Goal: Information Seeking & Learning: Learn about a topic

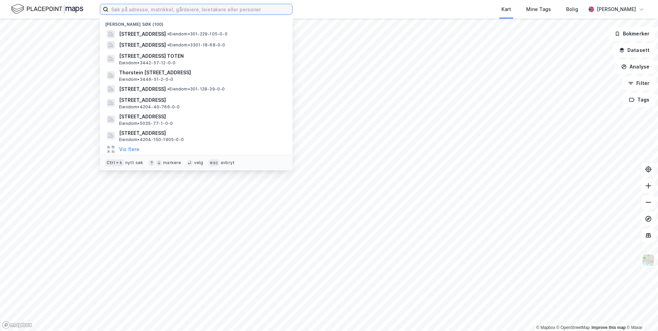
click at [203, 10] on input at bounding box center [200, 9] width 184 height 10
paste input "Alderslystvegen 312"
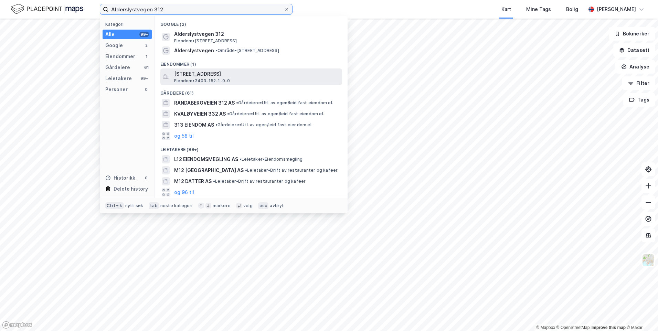
type input "Alderslystvegen 312"
click at [227, 73] on span "[STREET_ADDRESS]" at bounding box center [256, 74] width 165 height 8
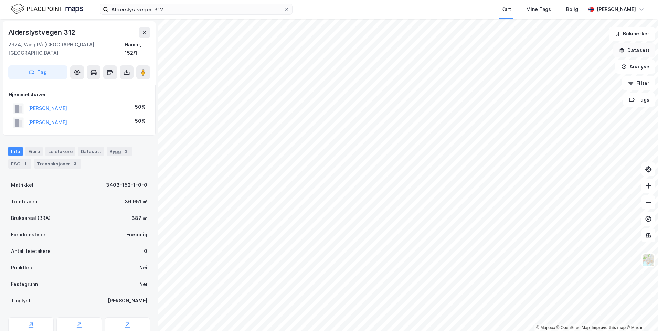
click at [629, 53] on button "Datasett" at bounding box center [635, 50] width 42 height 14
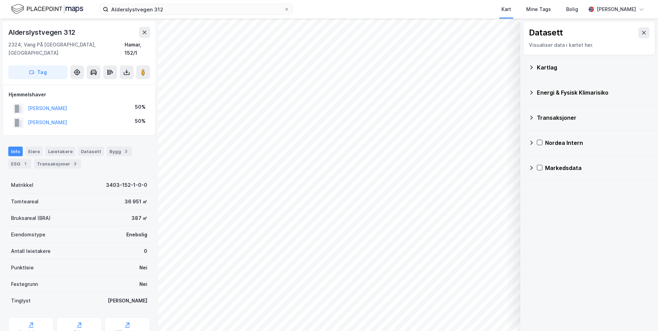
click at [533, 90] on icon at bounding box center [532, 93] width 6 height 6
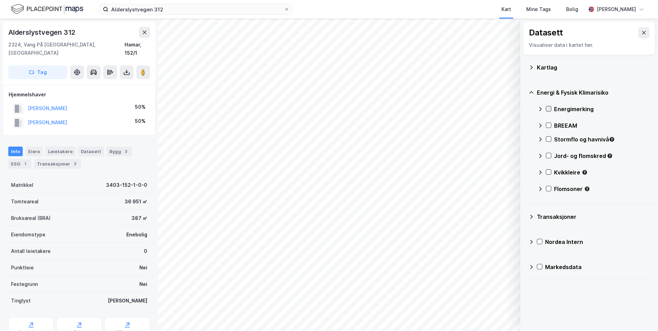
click at [548, 108] on icon at bounding box center [549, 108] width 5 height 5
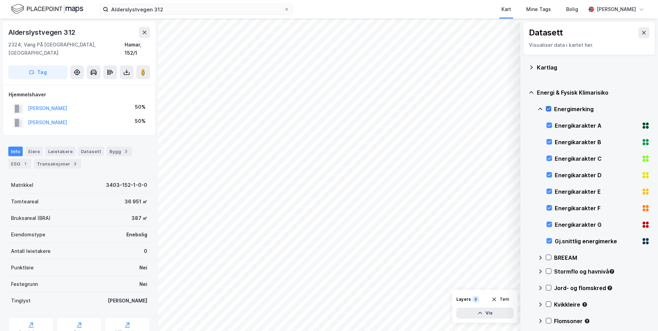
click at [549, 107] on icon at bounding box center [549, 108] width 5 height 5
click at [550, 241] on icon at bounding box center [549, 241] width 5 height 5
click at [534, 89] on div "Energi & Fysisk Klimarisiko" at bounding box center [589, 92] width 121 height 17
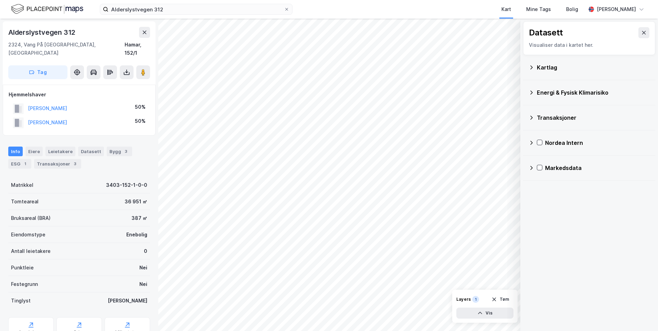
click at [529, 68] on icon at bounding box center [532, 68] width 6 height 6
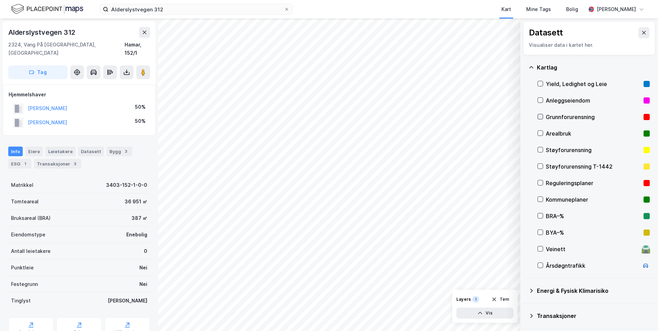
click at [539, 116] on icon at bounding box center [540, 116] width 5 height 5
click at [530, 66] on icon at bounding box center [532, 68] width 6 height 6
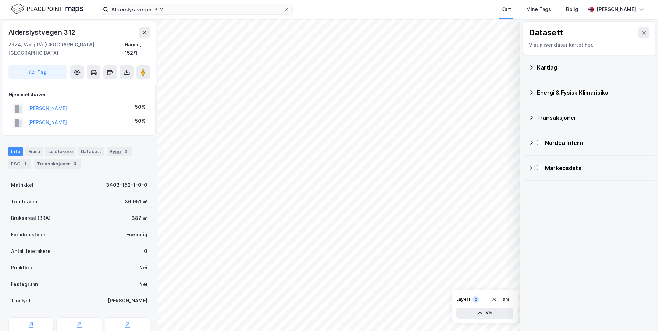
click at [533, 91] on icon at bounding box center [532, 93] width 6 height 6
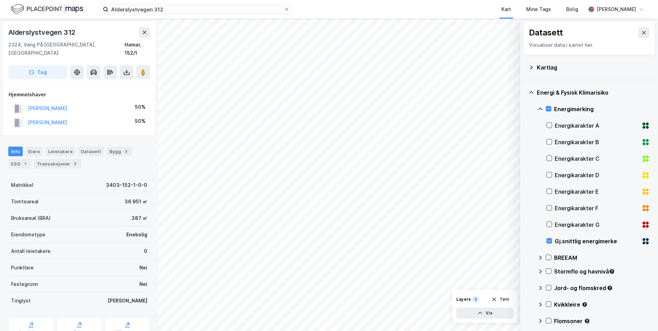
click at [539, 107] on icon at bounding box center [541, 109] width 6 height 6
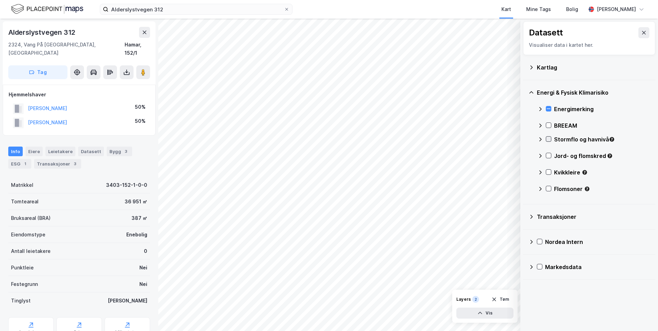
click at [549, 138] on icon at bounding box center [549, 139] width 5 height 5
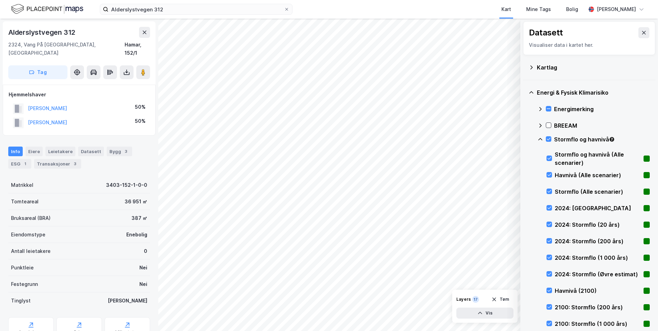
click at [541, 138] on icon at bounding box center [541, 140] width 6 height 6
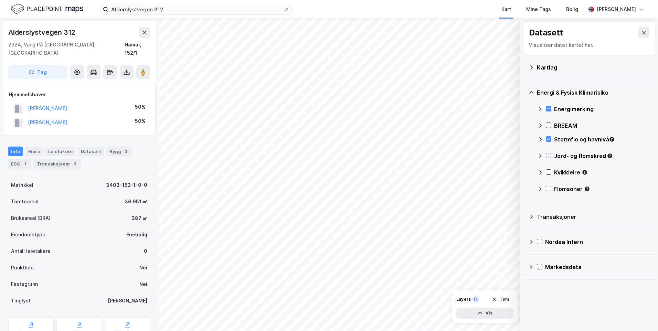
click at [548, 154] on icon at bounding box center [549, 155] width 5 height 5
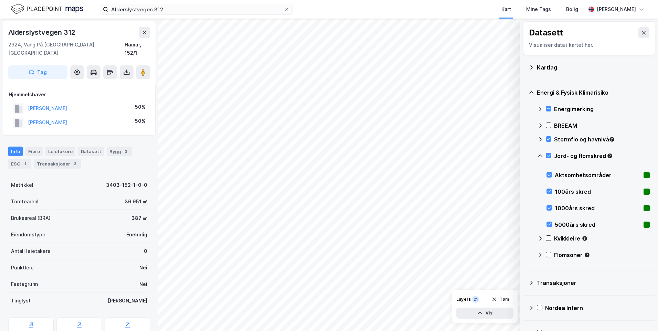
click at [539, 154] on icon at bounding box center [541, 156] width 6 height 6
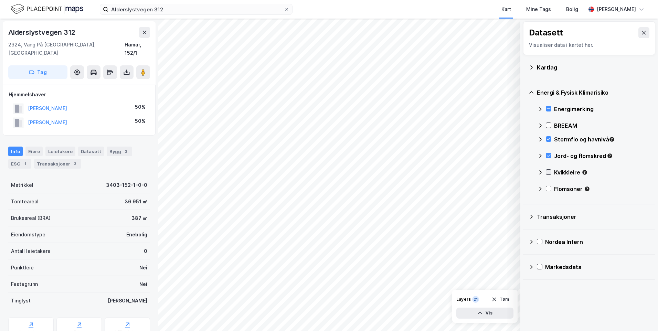
click at [549, 170] on icon at bounding box center [549, 172] width 5 height 5
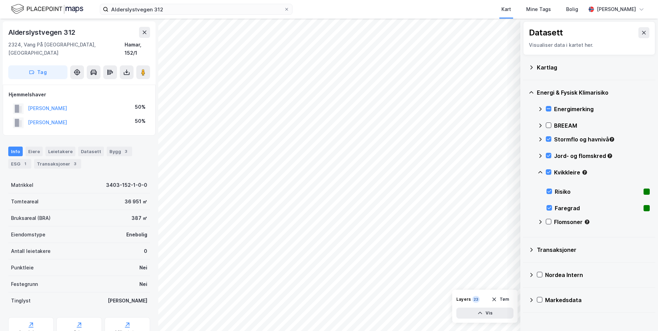
click at [539, 170] on icon at bounding box center [541, 173] width 6 height 6
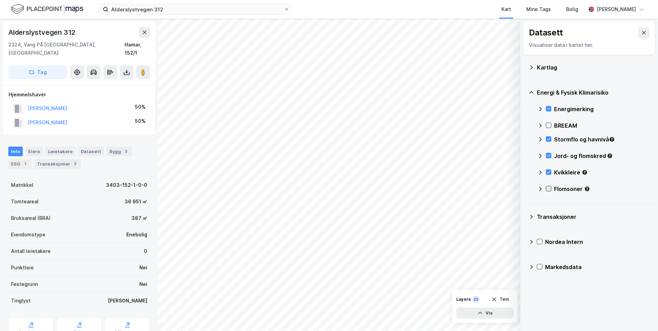
click at [551, 189] on div at bounding box center [549, 189] width 6 height 6
